Goal: Check status: Check status

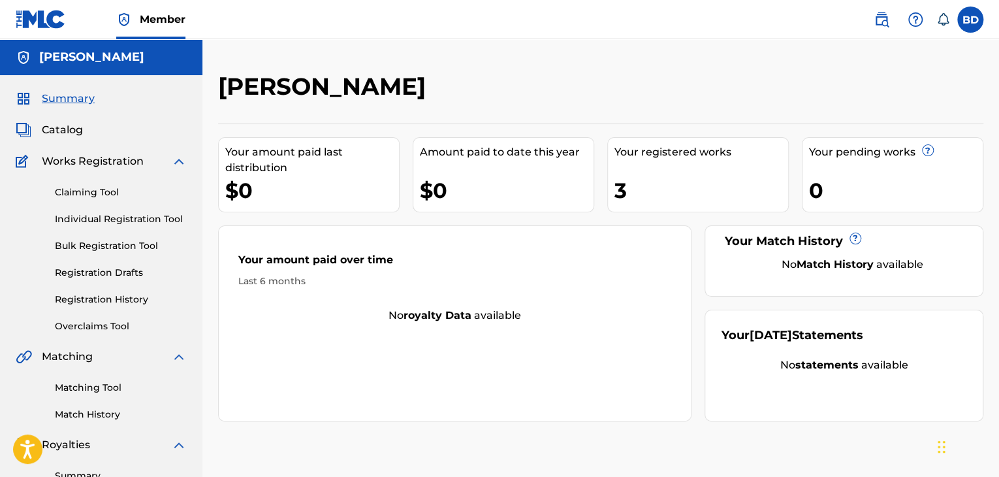
click at [139, 298] on link "Registration History" at bounding box center [121, 300] width 132 height 14
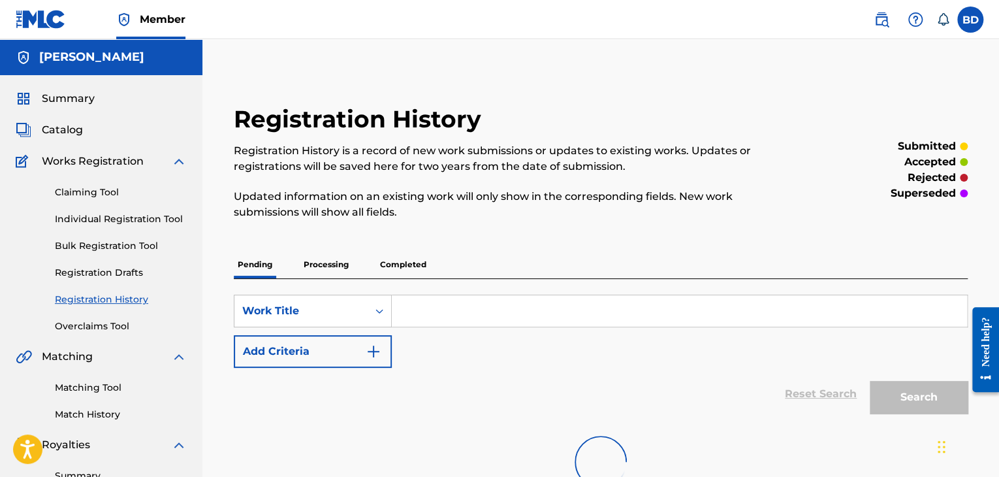
click at [327, 259] on p "Processing" at bounding box center [326, 264] width 53 height 27
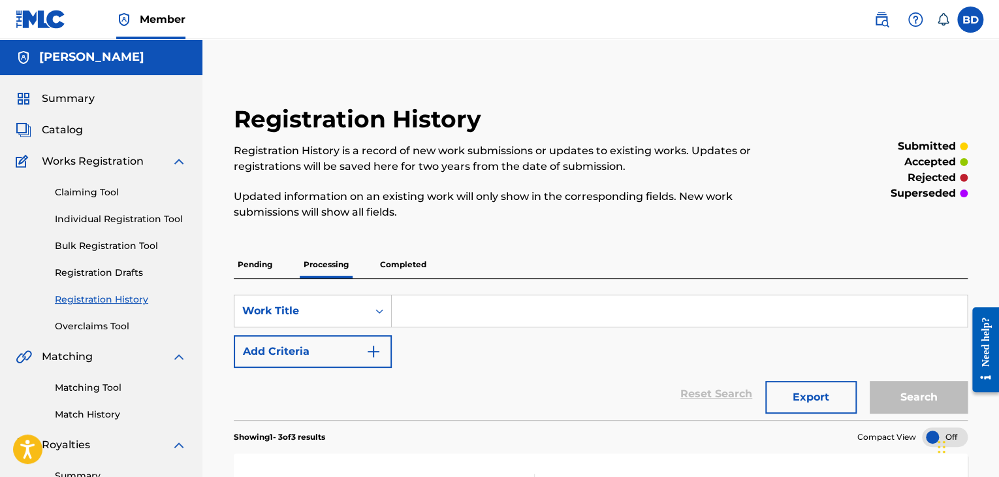
click at [72, 131] on span "Catalog" at bounding box center [62, 130] width 41 height 16
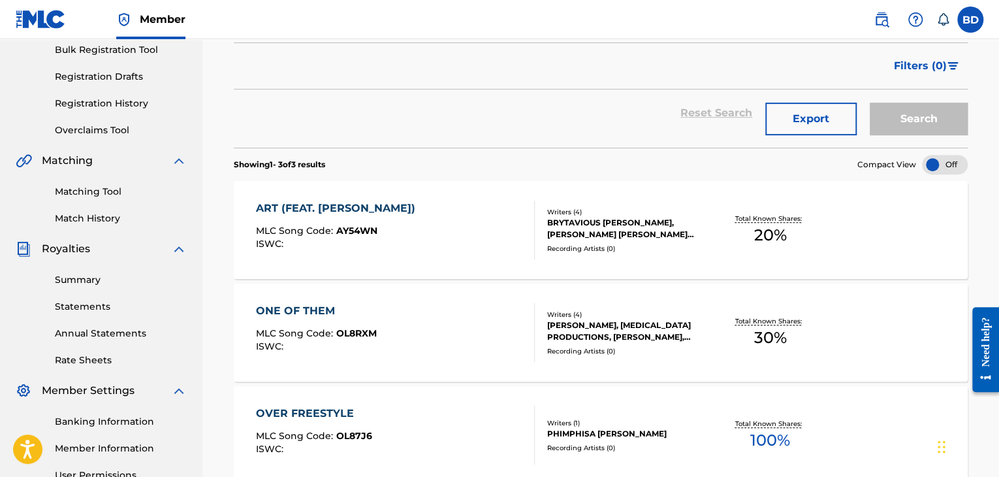
scroll to position [261, 0]
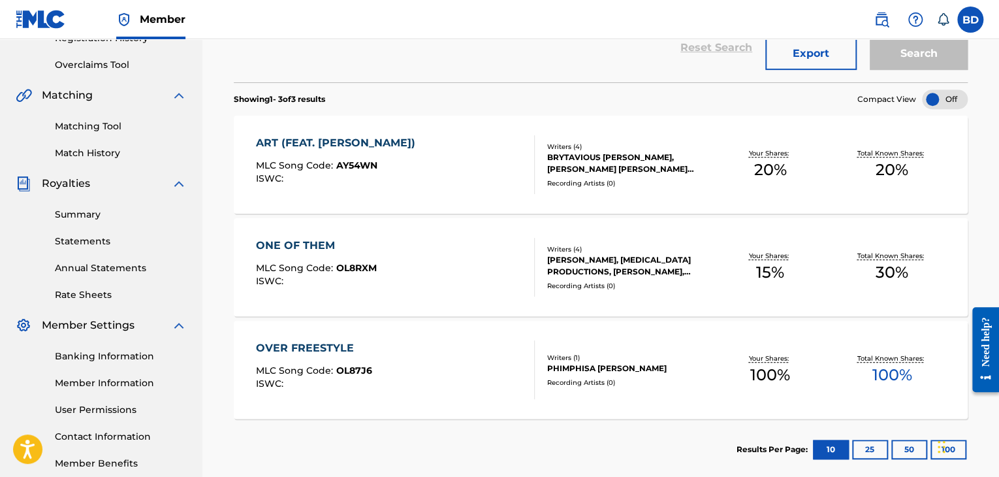
click at [426, 337] on div "OVER FREESTYLE MLC Song Code : OL87J6 ISWC : Writers ( 1 ) PHIMPHISA [PERSON_NA…" at bounding box center [601, 370] width 734 height 98
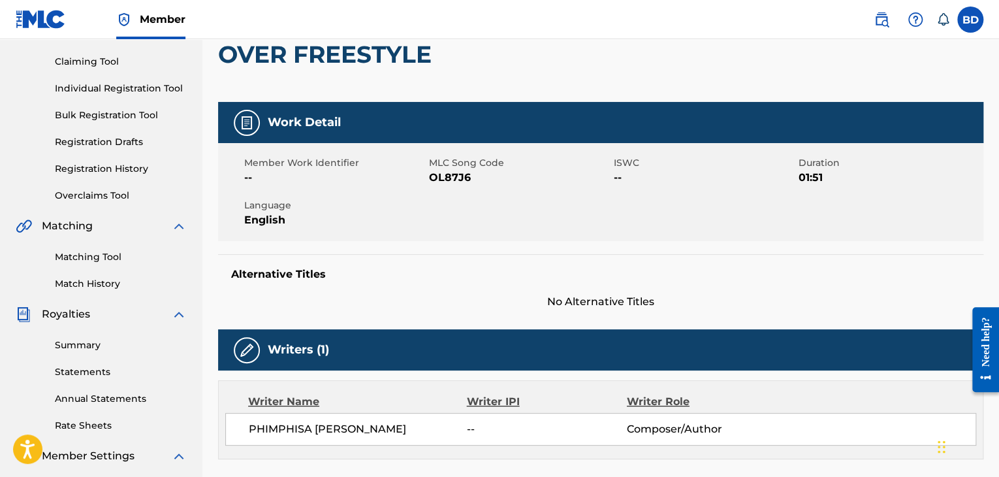
scroll to position [65, 0]
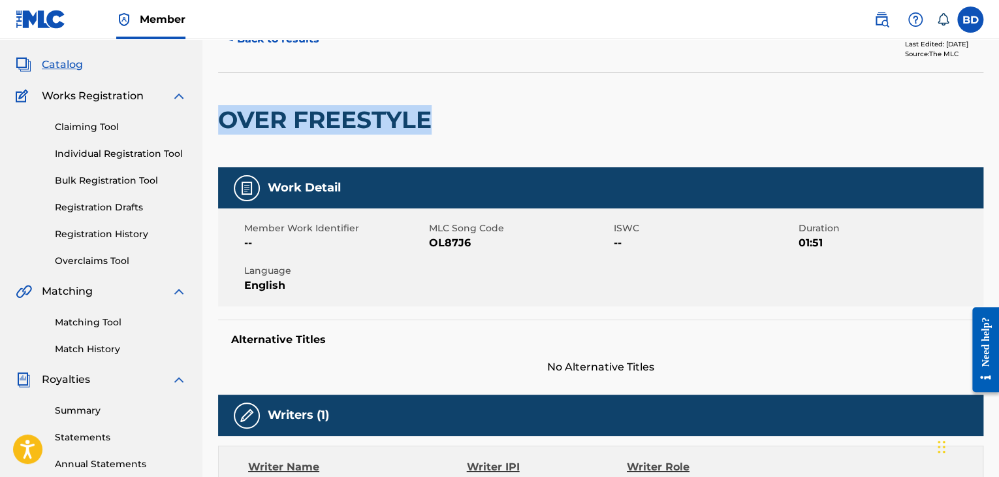
drag, startPoint x: 217, startPoint y: 120, endPoint x: 429, endPoint y: 104, distance: 212.8
click at [429, 104] on div "< Back to results Edit Last Edited: [DATE] Source: The MLC OVER FREESTYLE Work …" at bounding box center [600, 467] width 797 height 920
copy h2 "OVER FREESTYLE"
click at [435, 272] on div "Member Work Identifier -- MLC Song Code OL87J6 ISWC -- Duration 01:51 Language …" at bounding box center [600, 257] width 765 height 98
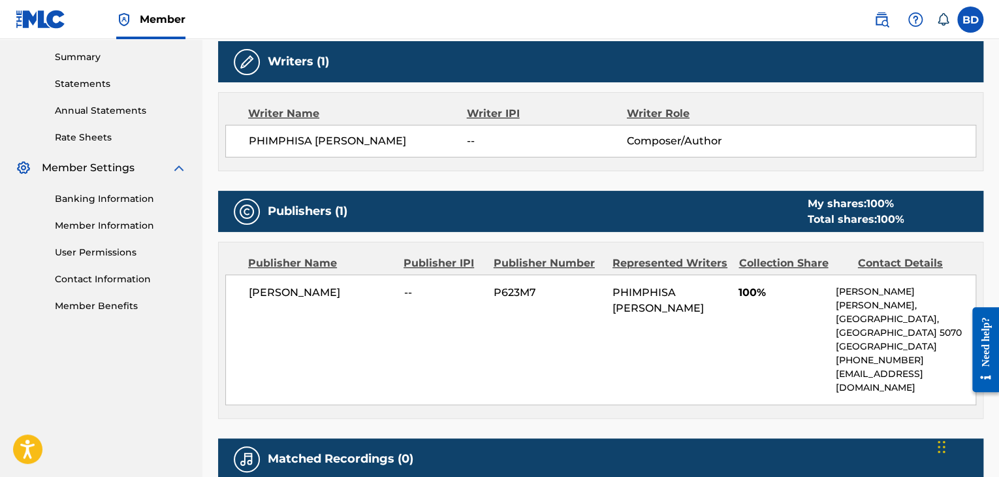
scroll to position [288, 0]
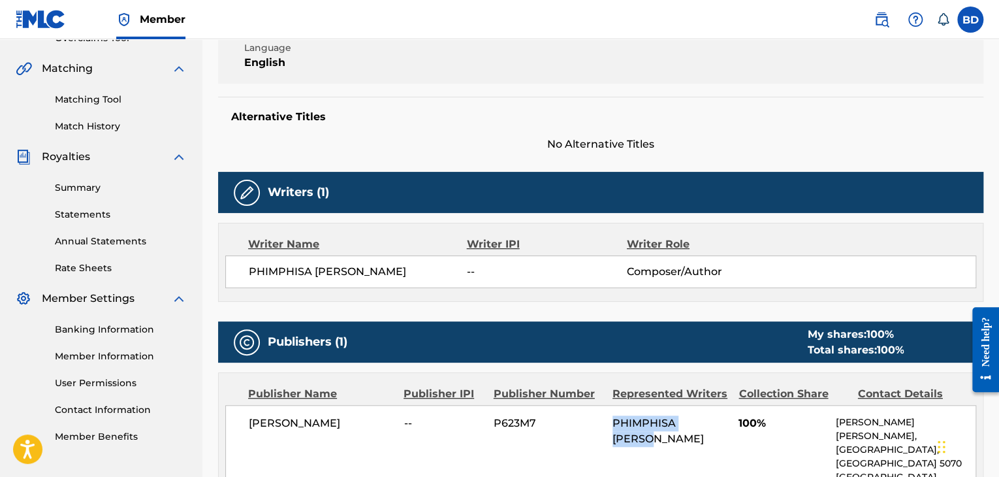
drag, startPoint x: 612, startPoint y: 420, endPoint x: 722, endPoint y: 416, distance: 109.8
click at [704, 417] on span "PHIMPHISA TRUONG" at bounding box center [658, 431] width 91 height 28
copy span "PHIMPHISA TRUONG"
click at [458, 153] on div "Work Detail Member Work Identifier -- MLC Song Code OL87J6 ISWC -- Duration 01:…" at bounding box center [600, 297] width 765 height 707
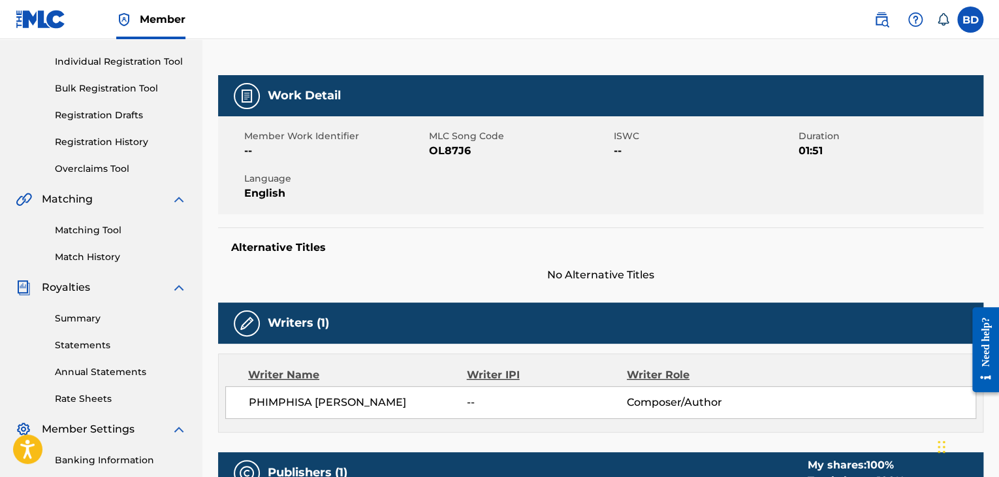
scroll to position [27, 0]
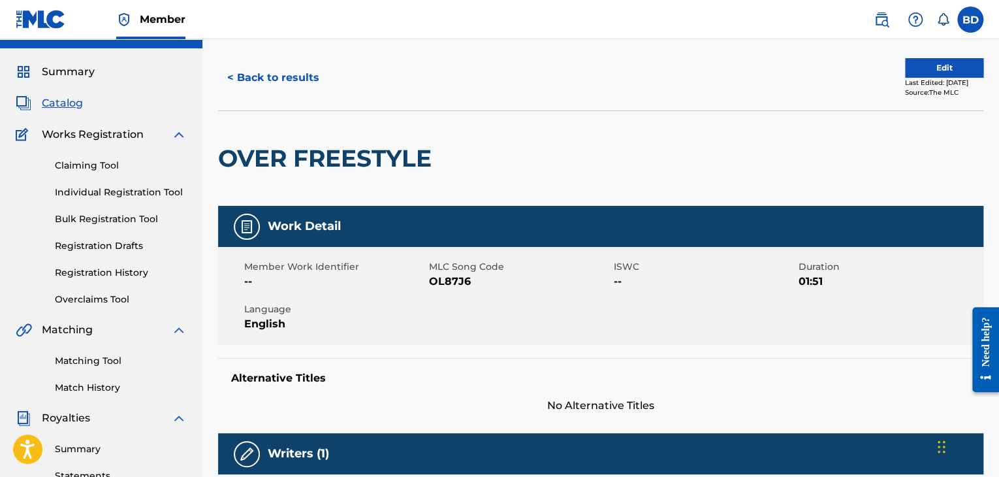
click at [65, 106] on span "Catalog" at bounding box center [62, 103] width 41 height 16
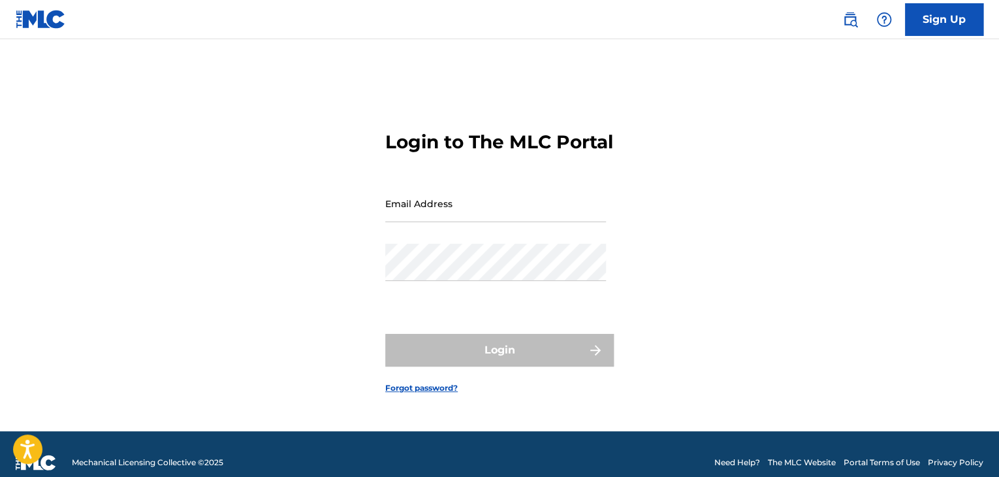
click at [446, 219] on input "Email Address" at bounding box center [495, 203] width 221 height 37
type input "[EMAIL_ADDRESS][DOMAIN_NAME]"
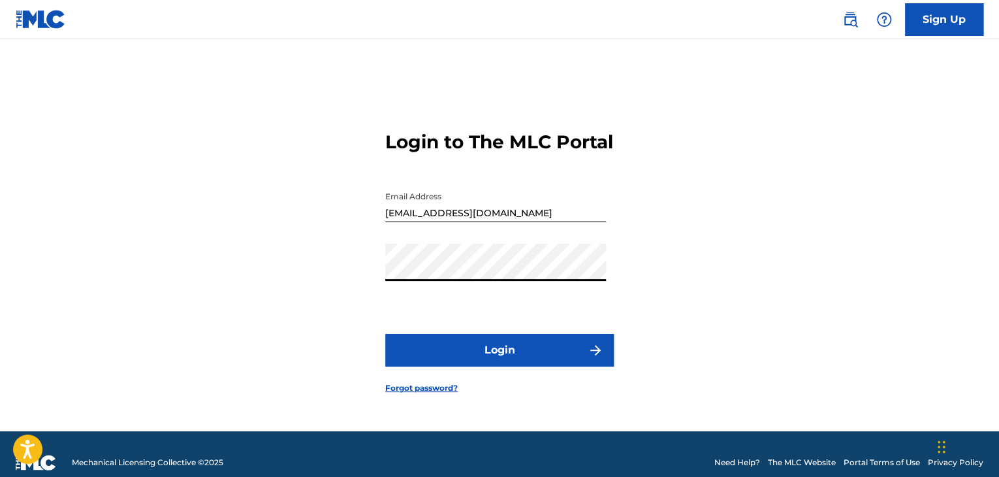
click at [490, 363] on button "Login" at bounding box center [499, 350] width 229 height 33
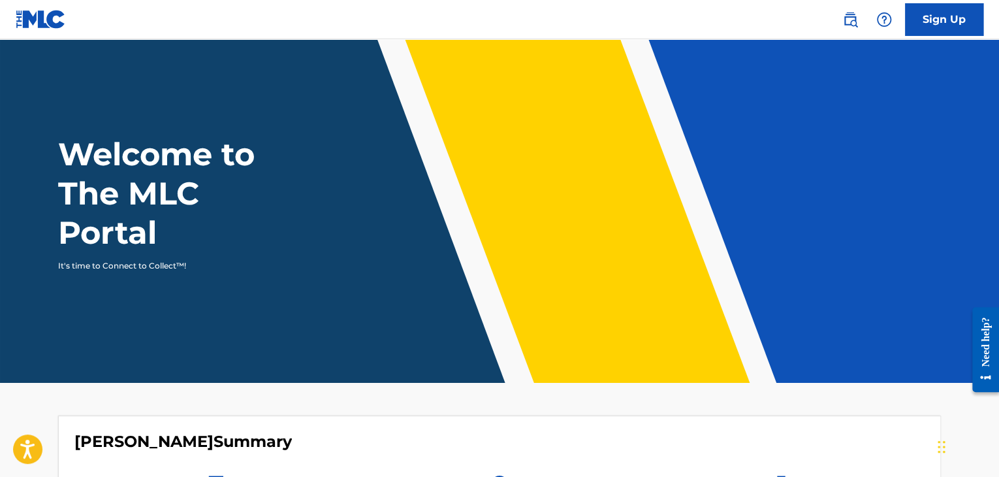
scroll to position [192, 0]
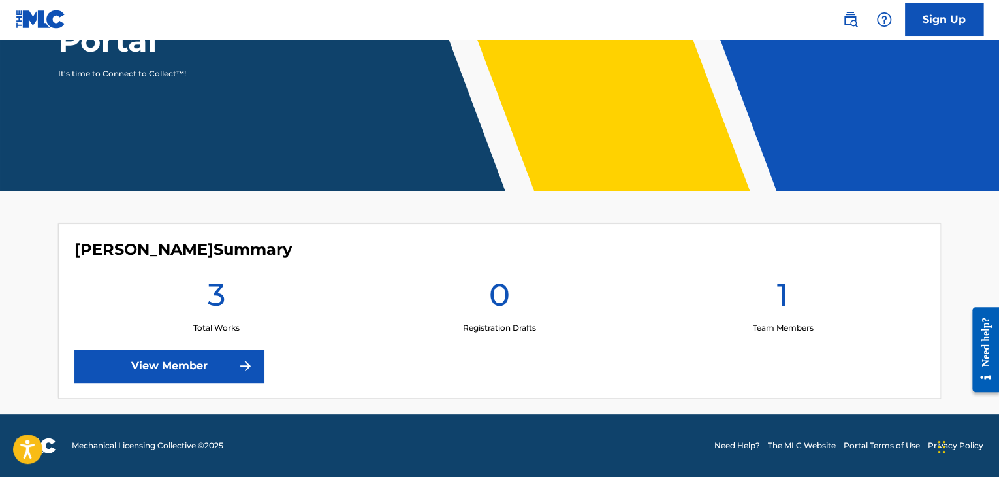
click at [207, 366] on link "View Member" at bounding box center [168, 365] width 189 height 33
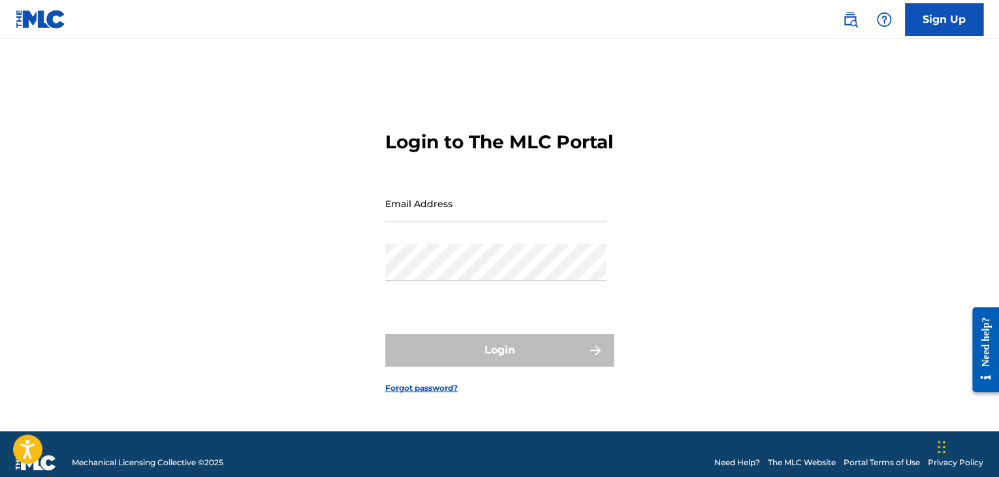
click at [462, 216] on input "Email Address" at bounding box center [495, 203] width 221 height 37
type input "[EMAIL_ADDRESS][DOMAIN_NAME]"
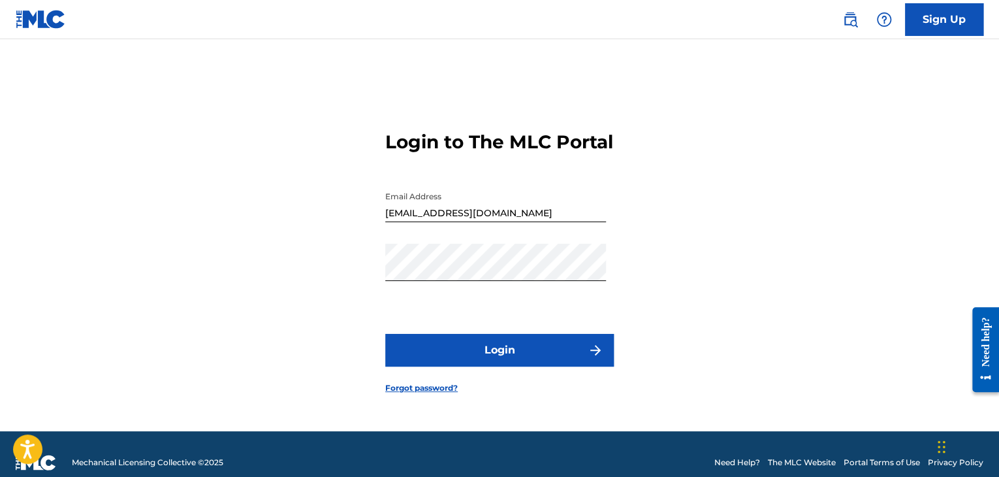
click at [509, 362] on button "Login" at bounding box center [499, 350] width 229 height 33
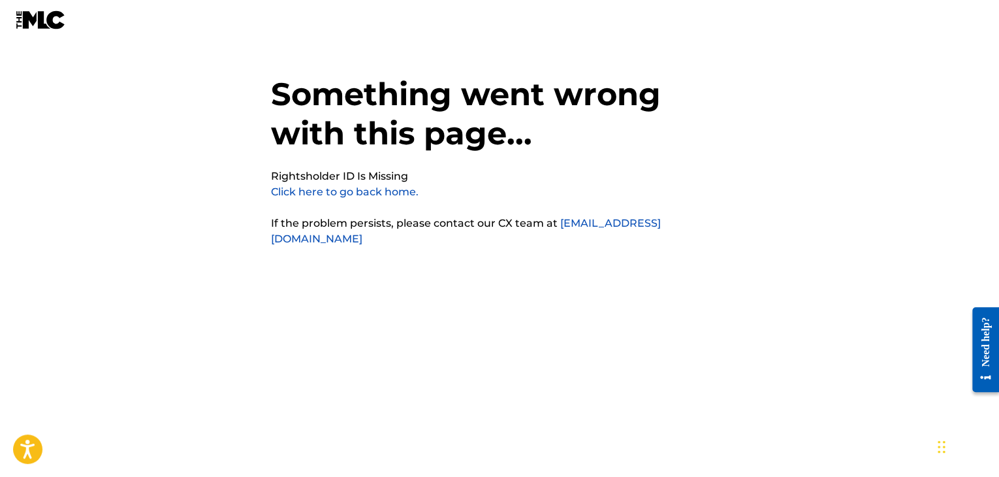
click at [355, 196] on link "Click here to go back home." at bounding box center [345, 191] width 148 height 12
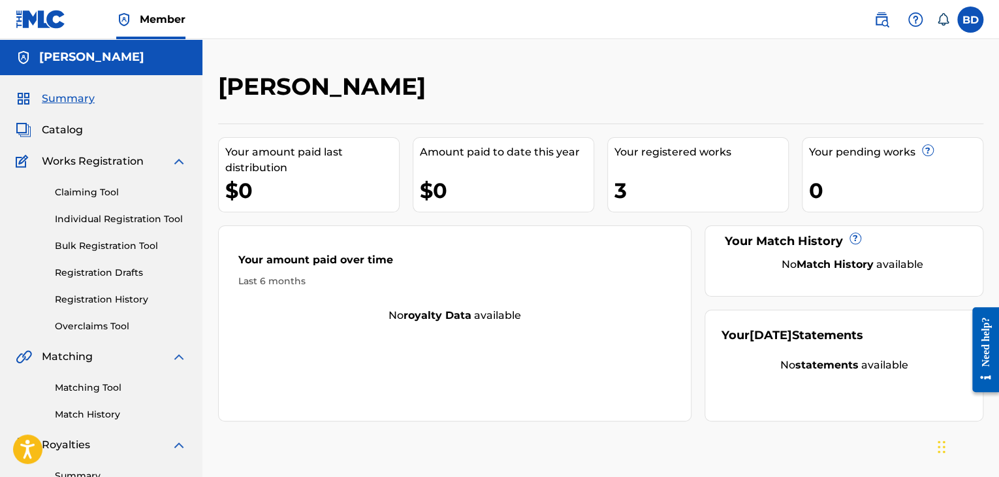
click at [69, 128] on span "Catalog" at bounding box center [62, 130] width 41 height 16
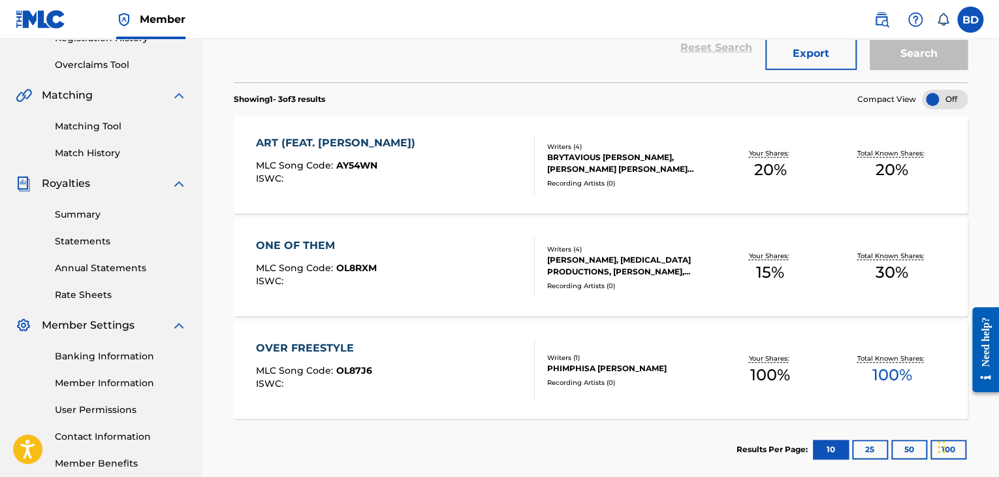
scroll to position [65, 0]
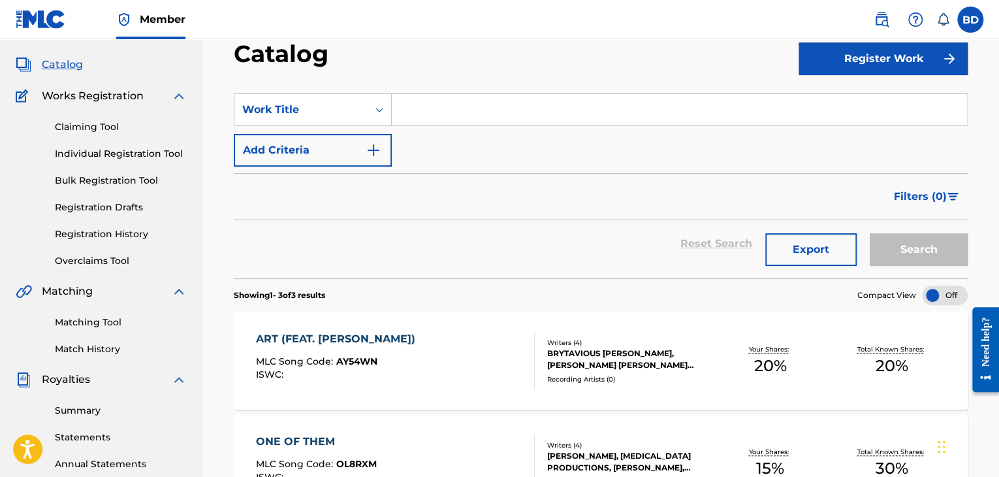
click at [110, 236] on link "Registration History" at bounding box center [121, 234] width 132 height 14
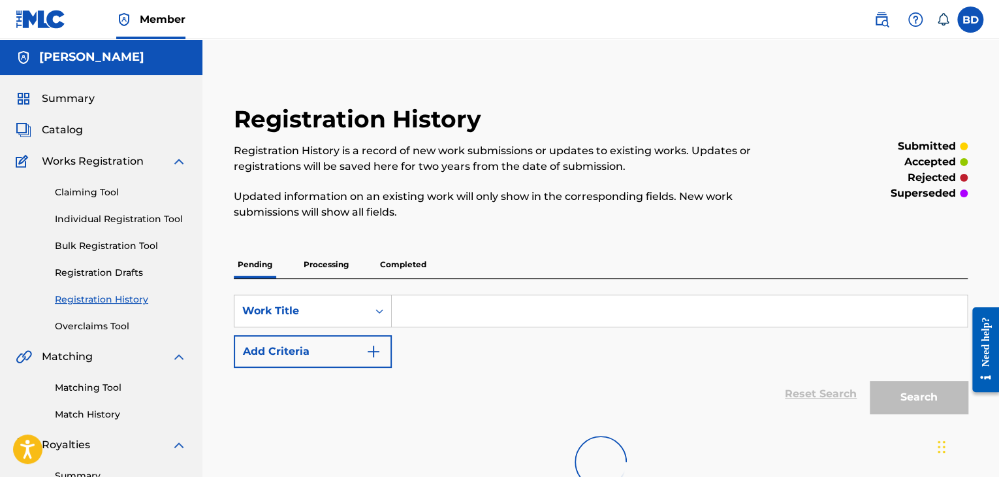
click at [324, 262] on p "Processing" at bounding box center [326, 264] width 53 height 27
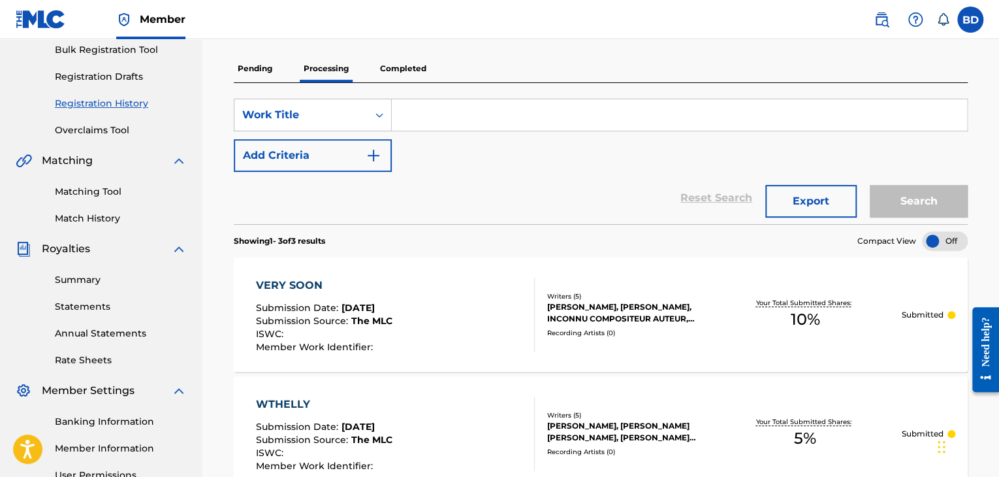
scroll to position [261, 0]
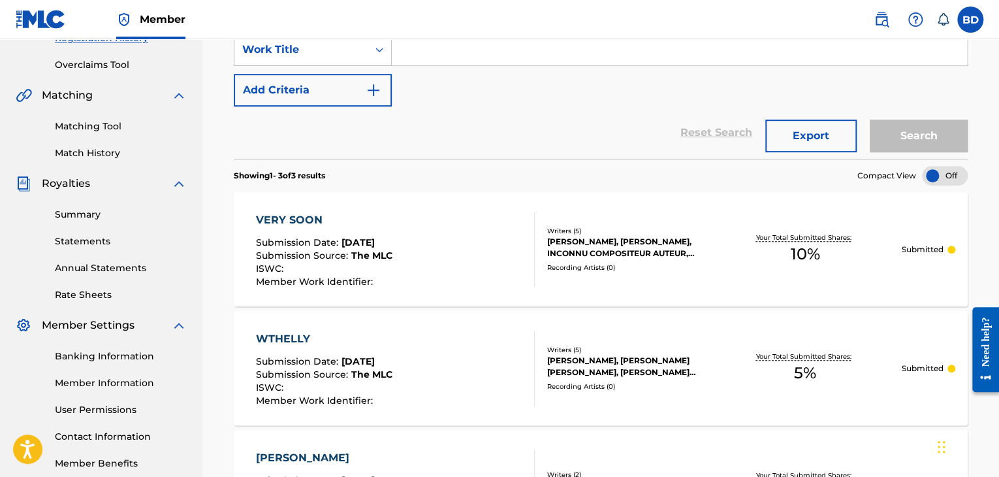
click at [376, 248] on div "Submission Date : Jul 28, 2025" at bounding box center [324, 244] width 136 height 13
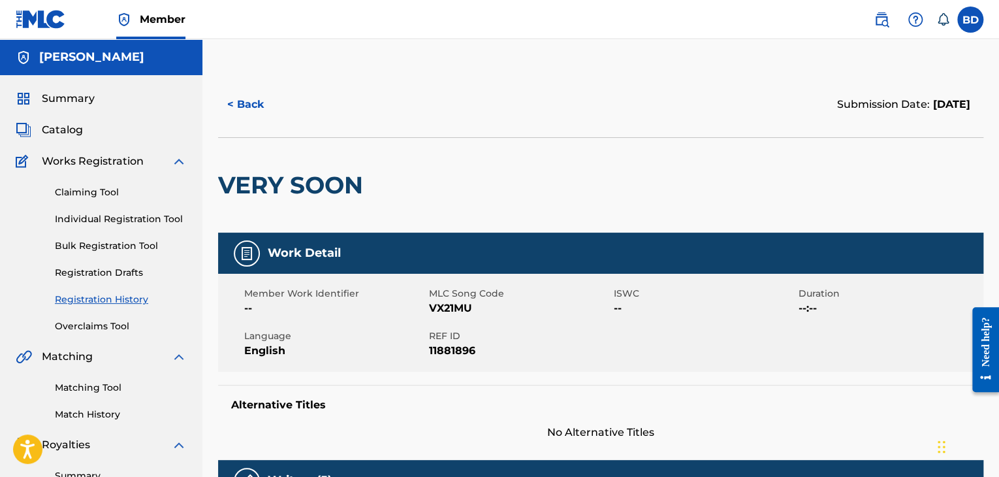
click at [265, 105] on button "< Back" at bounding box center [257, 104] width 78 height 33
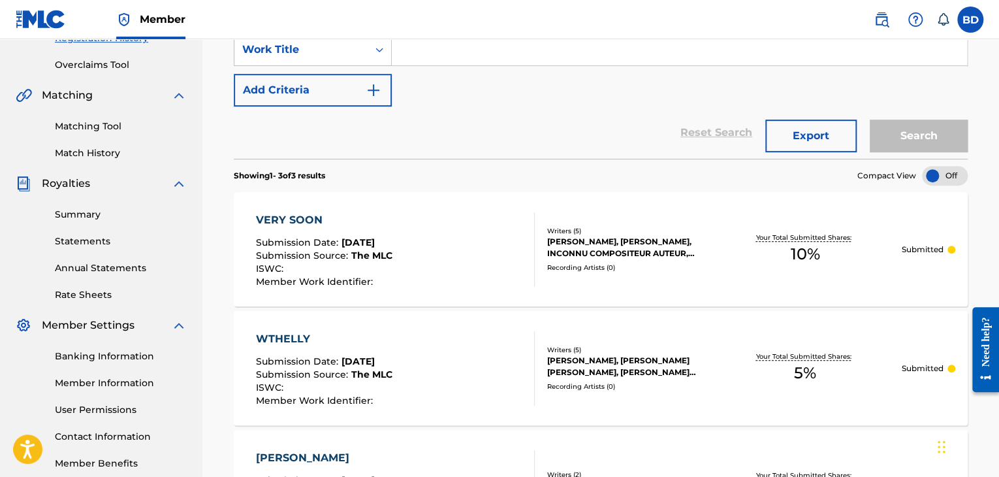
scroll to position [457, 0]
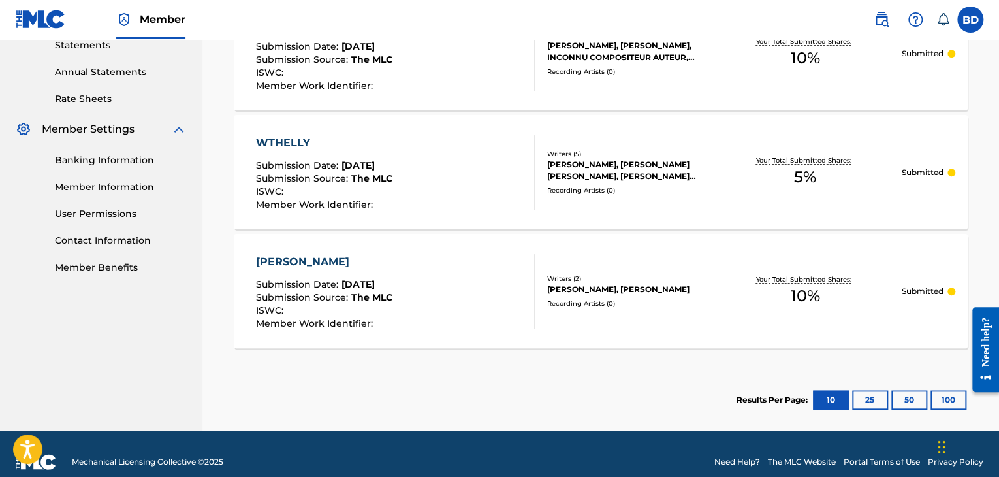
click at [451, 283] on div "MS. WHITMAN Submission Date : Jun 14, 2025 Submission Source : The MLC ISWC : M…" at bounding box center [395, 291] width 279 height 74
